Goal: Transaction & Acquisition: Purchase product/service

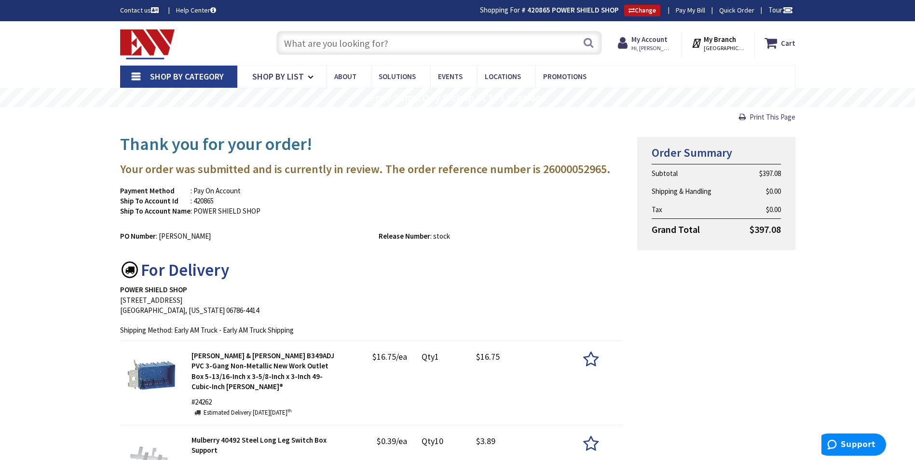
click at [355, 44] on input "text" at bounding box center [439, 43] width 326 height 24
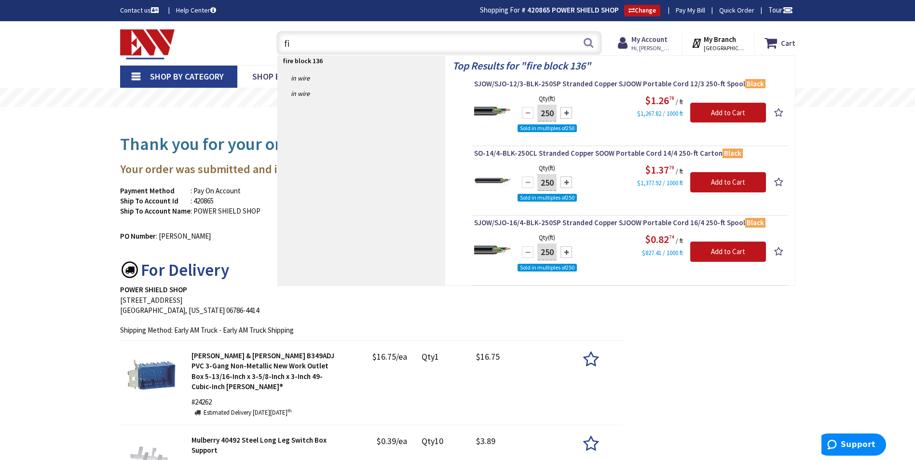
type input "f"
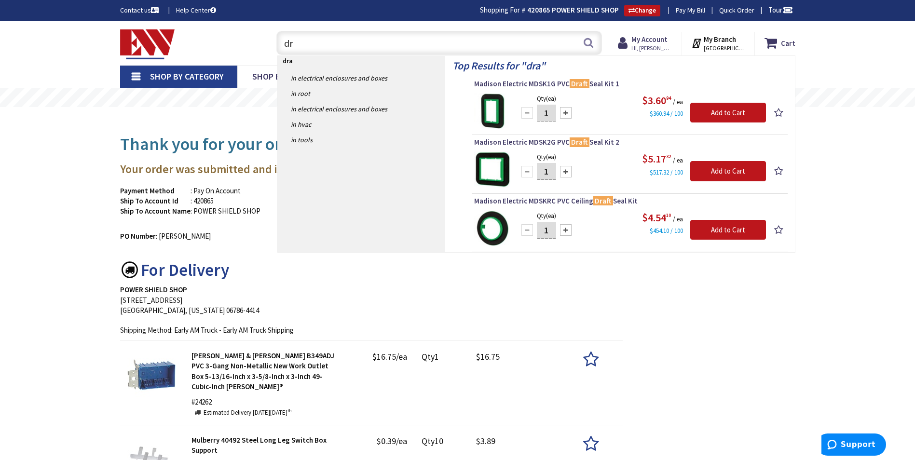
type input "d"
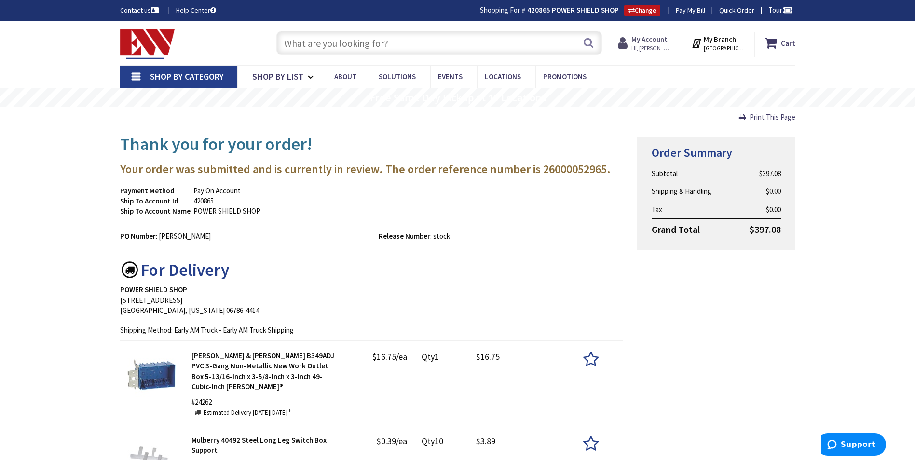
click at [645, 39] on strong "My Account" at bounding box center [650, 39] width 36 height 9
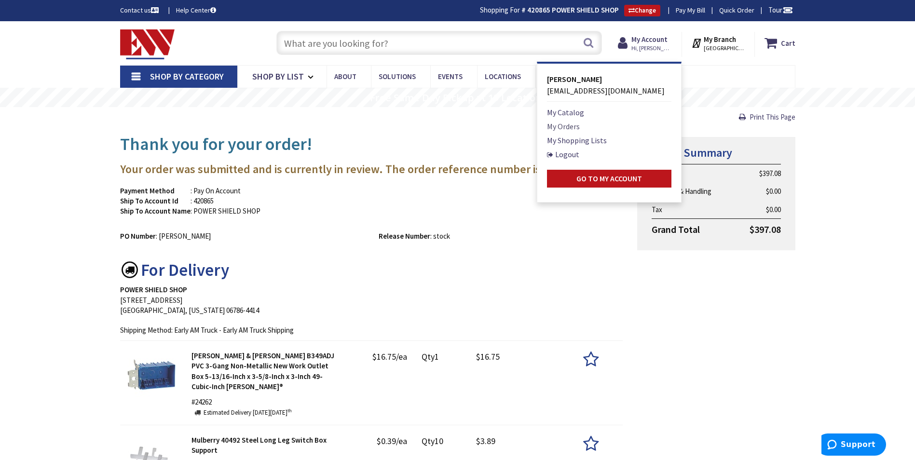
click at [578, 124] on link "My Orders" at bounding box center [563, 127] width 33 height 12
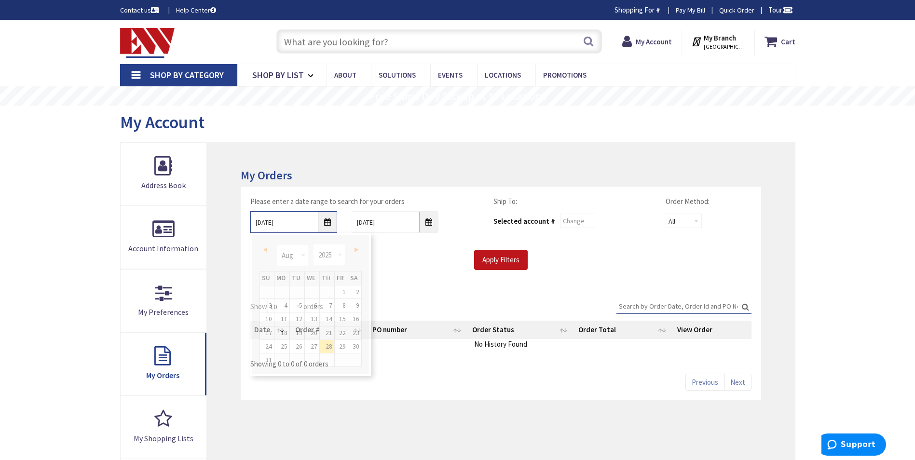
click at [326, 218] on input "8/28/2025" at bounding box center [293, 222] width 87 height 22
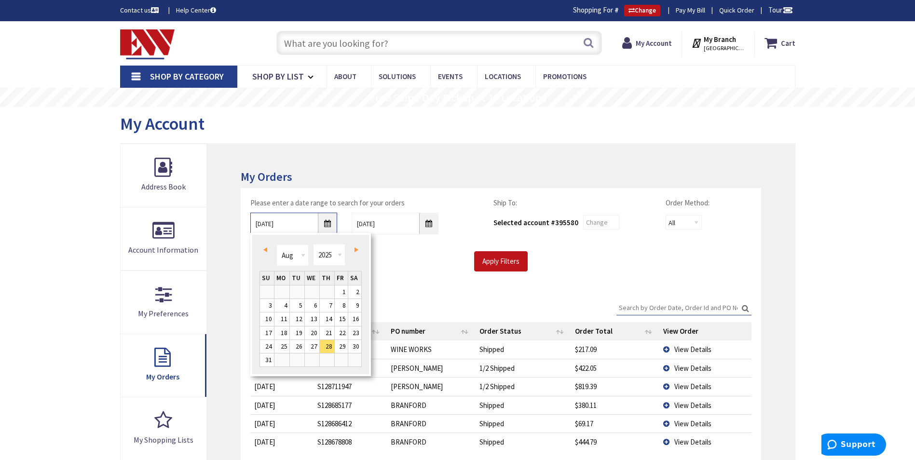
type input "[GEOGRAPHIC_DATA], [GEOGRAPHIC_DATA]"
click at [491, 262] on input "Apply Filters" at bounding box center [501, 261] width 54 height 20
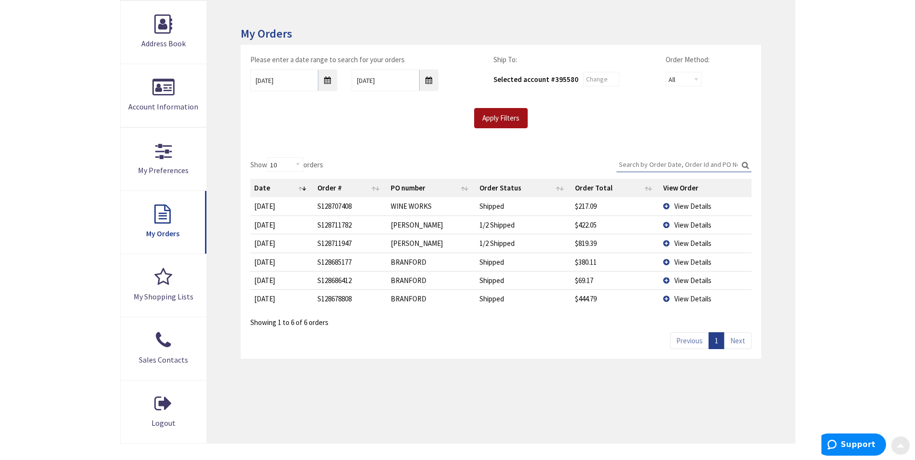
scroll to position [145, 0]
click at [666, 295] on td "View Details" at bounding box center [706, 297] width 92 height 18
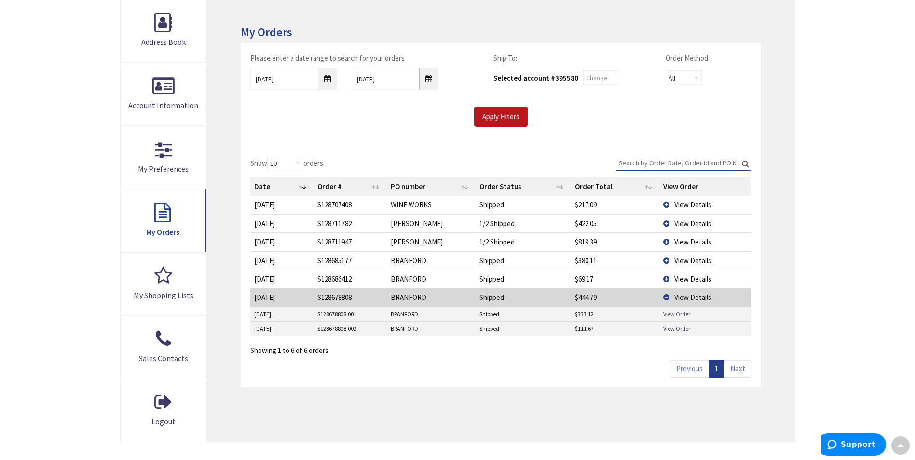
click at [669, 312] on link "View Order" at bounding box center [676, 314] width 27 height 8
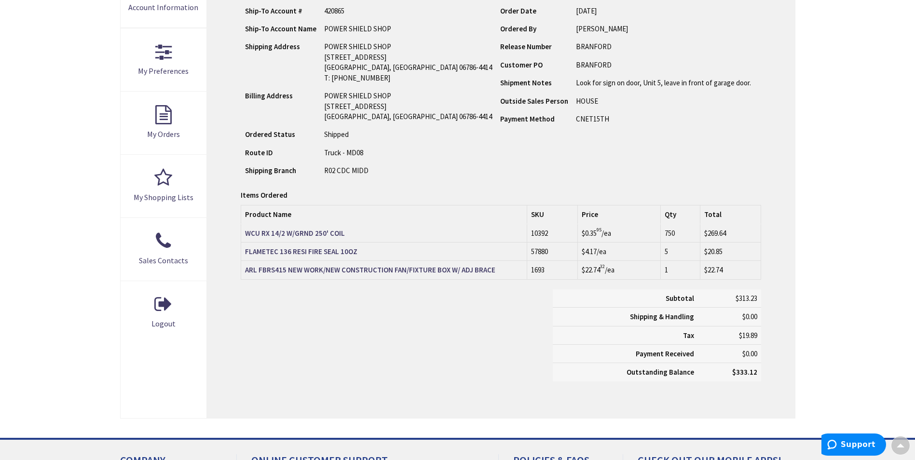
scroll to position [243, 0]
click at [316, 251] on strong "FLAMETEC 136 RESI FIRE SEAL 10OZ" at bounding box center [301, 251] width 112 height 9
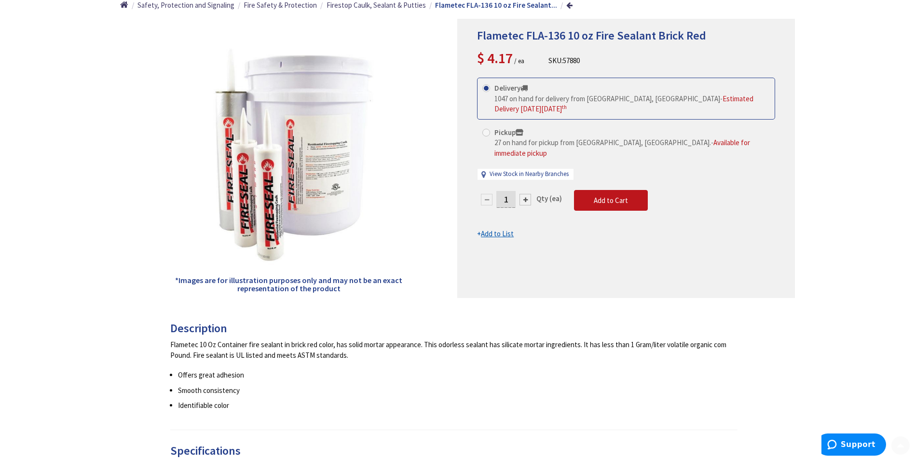
scroll to position [145, 0]
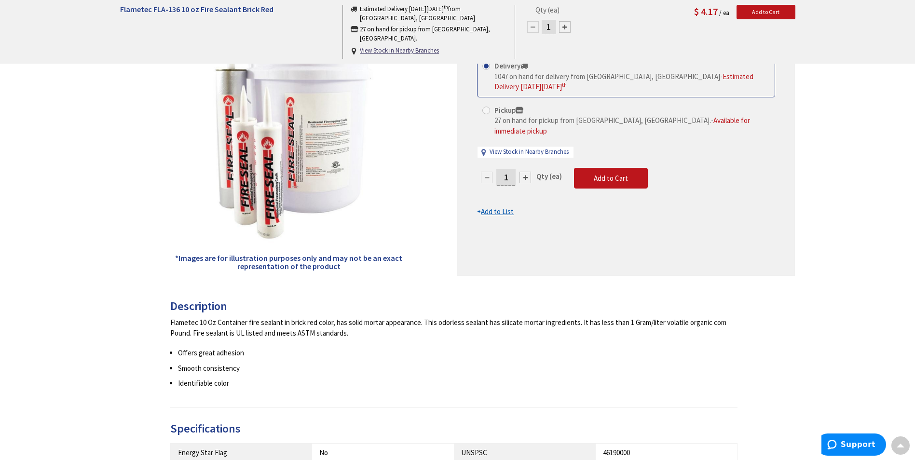
click at [526, 172] on div at bounding box center [526, 178] width 12 height 12
type input "2"
click at [526, 172] on div at bounding box center [526, 178] width 12 height 12
type input "3"
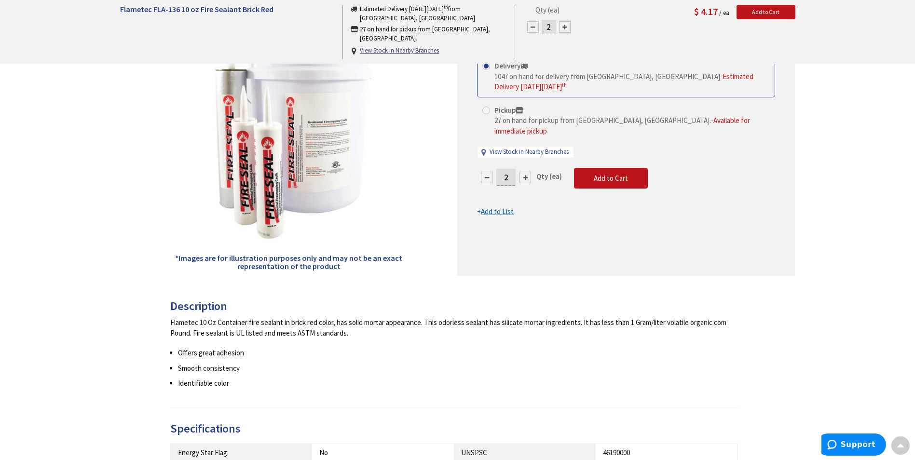
type input "3"
click at [526, 172] on div at bounding box center [526, 178] width 12 height 12
type input "4"
click at [526, 172] on div at bounding box center [526, 178] width 12 height 12
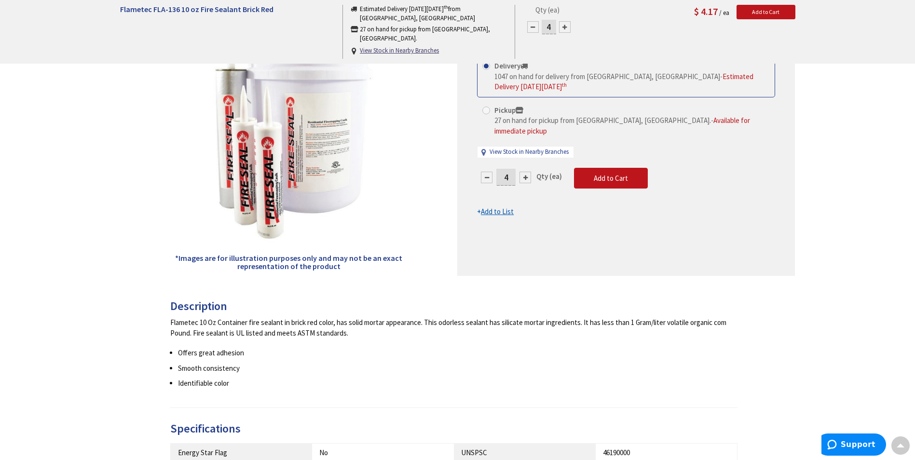
type input "5"
click at [615, 174] on span "Add to Cart" at bounding box center [611, 178] width 34 height 9
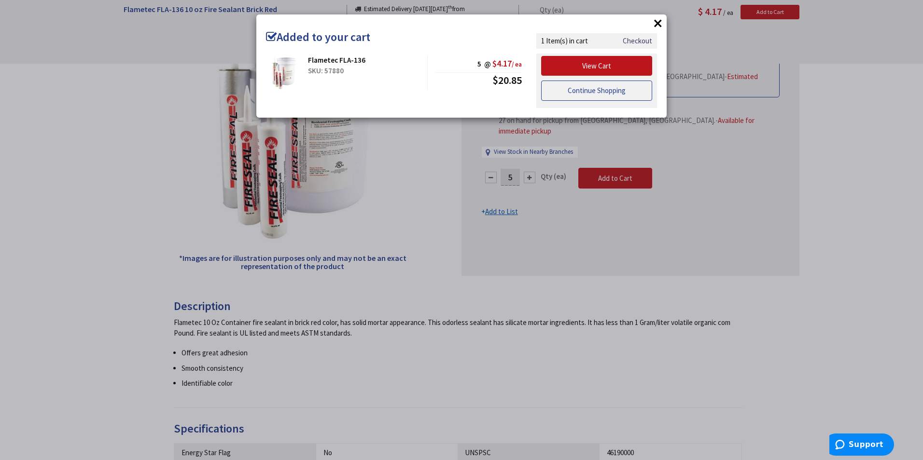
click at [564, 91] on link "Continue Shopping" at bounding box center [596, 91] width 111 height 20
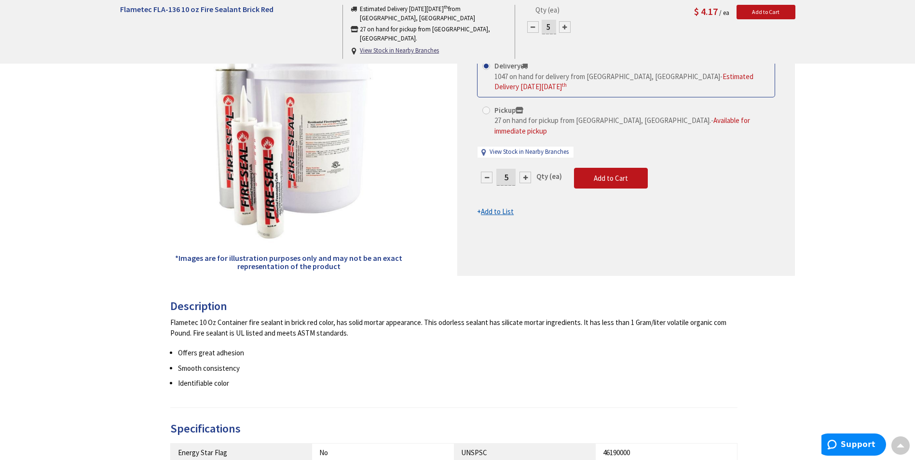
scroll to position [0, 0]
